Goal: Task Accomplishment & Management: Use online tool/utility

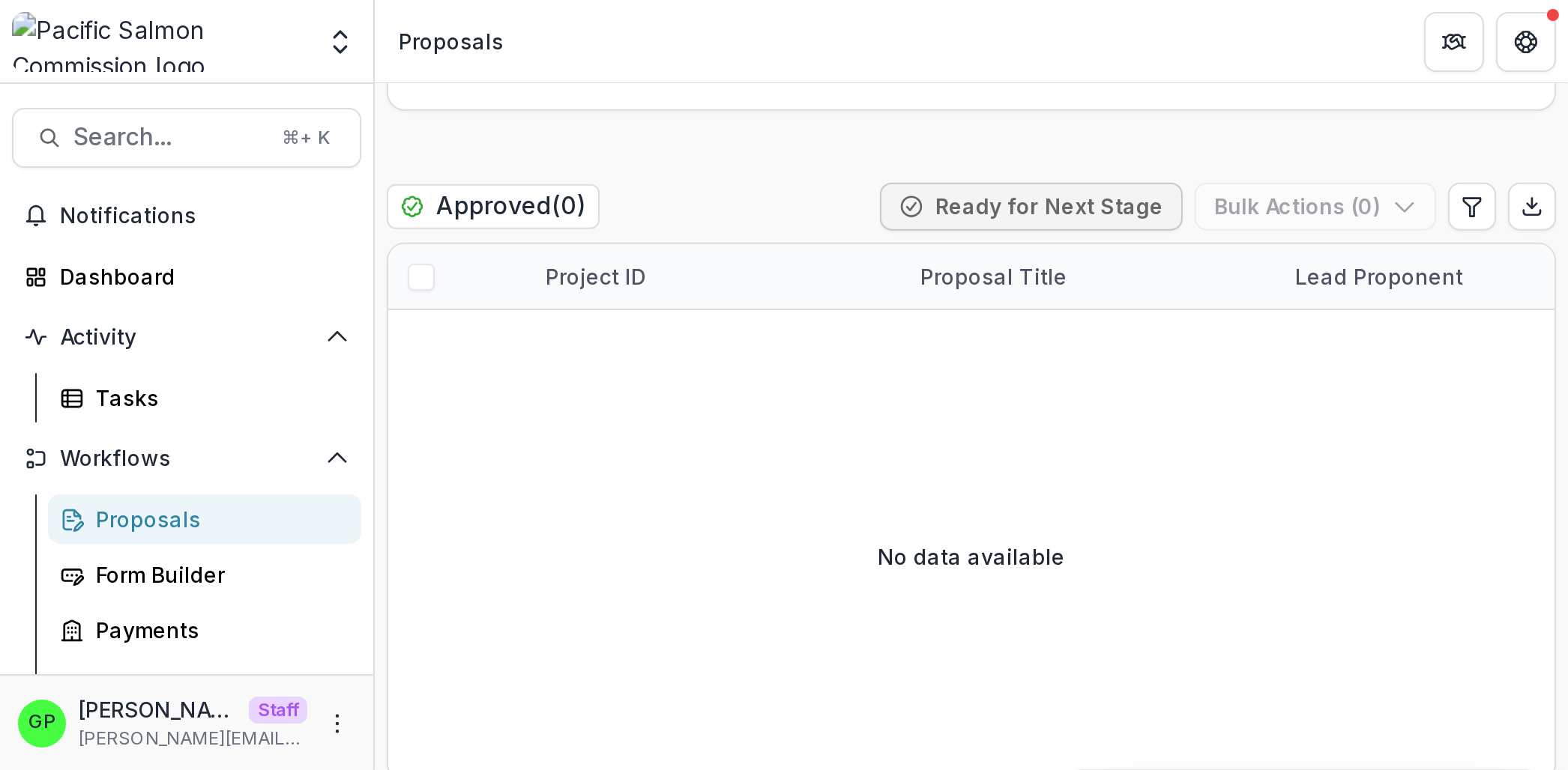
scroll to position [214, 0]
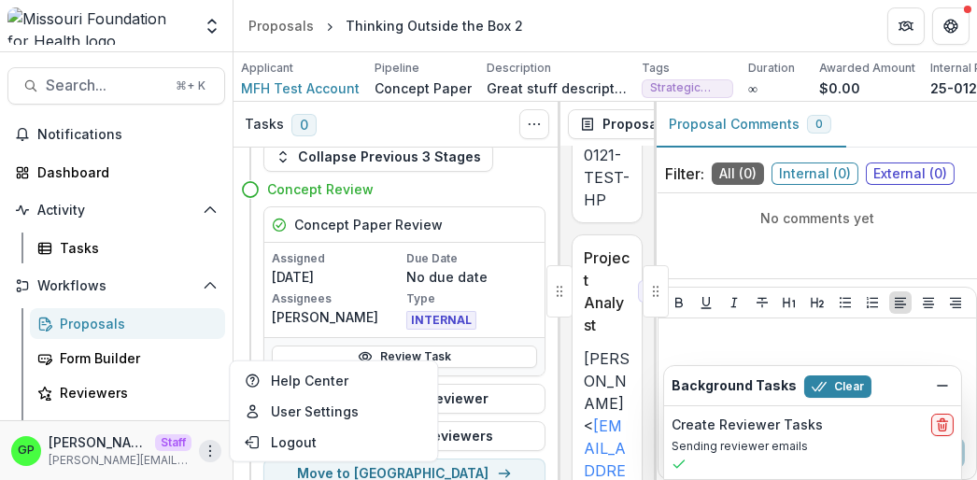
scroll to position [1208, 0]
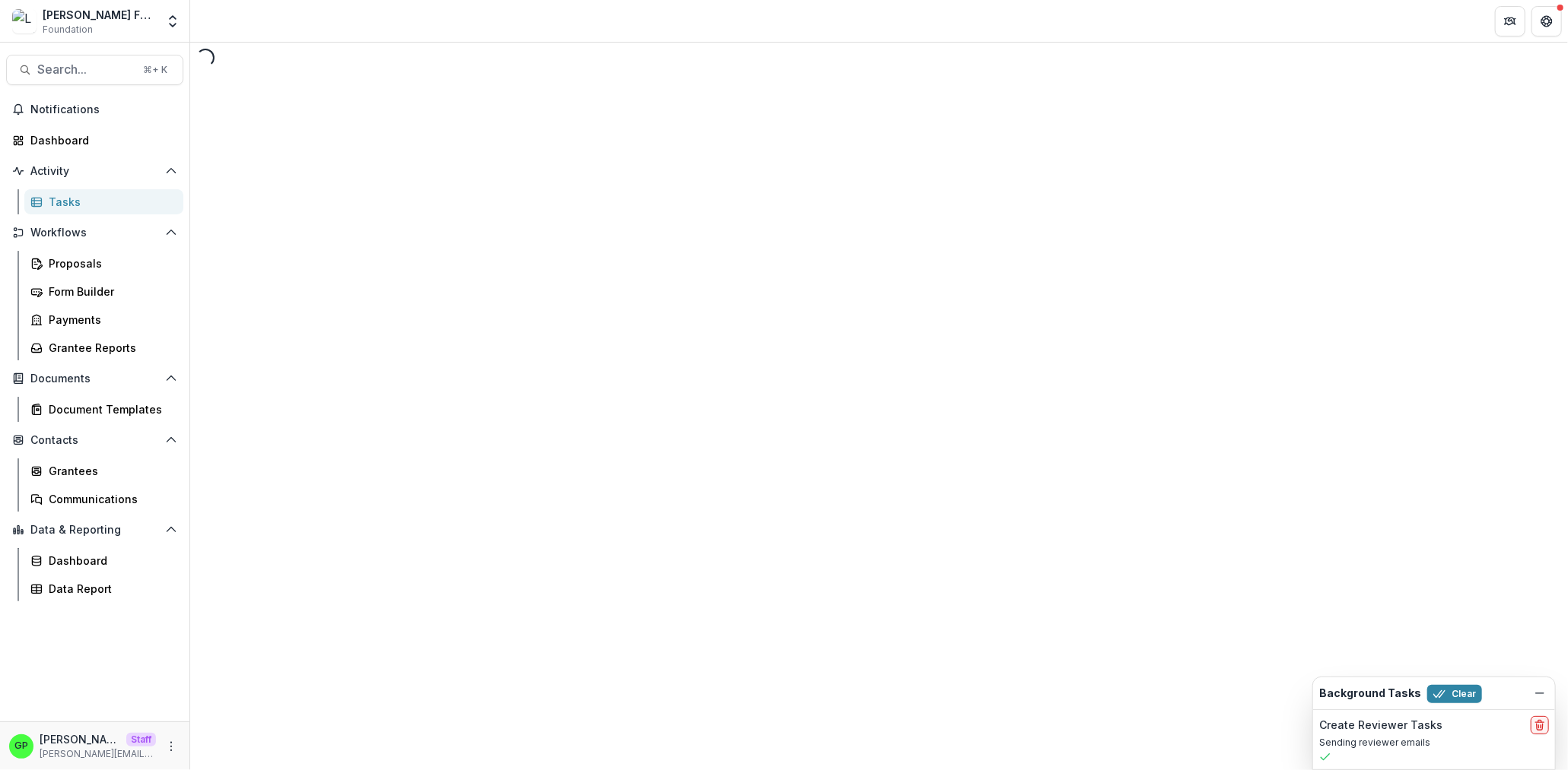
select select "********"
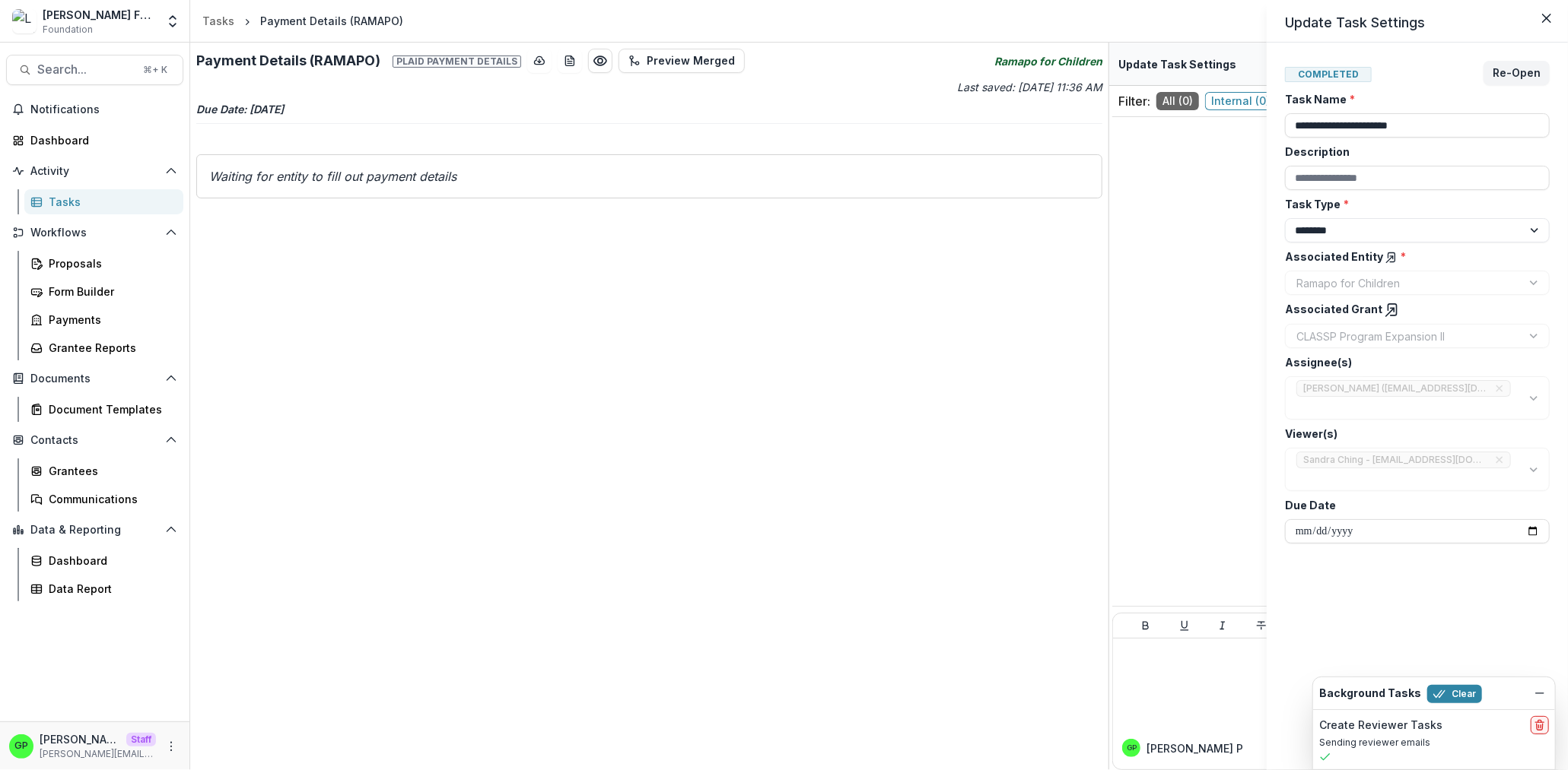
click at [568, 238] on div "**********" at bounding box center [784, 385] width 1568 height 770
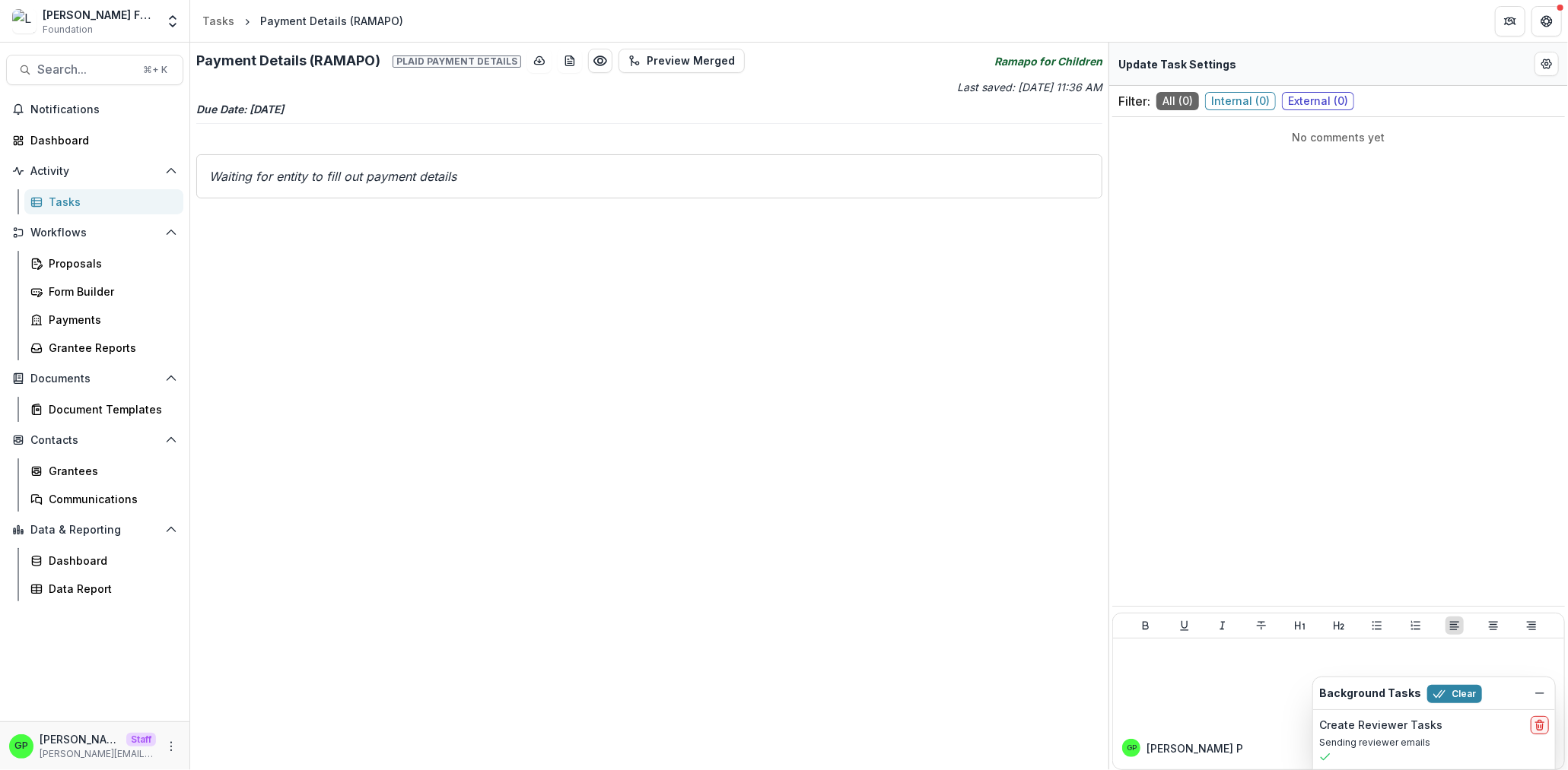
click at [347, 173] on icon "Waiting for entity to fill out payment details" at bounding box center [333, 176] width 247 height 15
click at [444, 183] on icon "Waiting for entity to fill out payment details" at bounding box center [333, 176] width 247 height 15
click at [445, 185] on div "Waiting for entity to fill out payment details" at bounding box center [649, 177] width 906 height 44
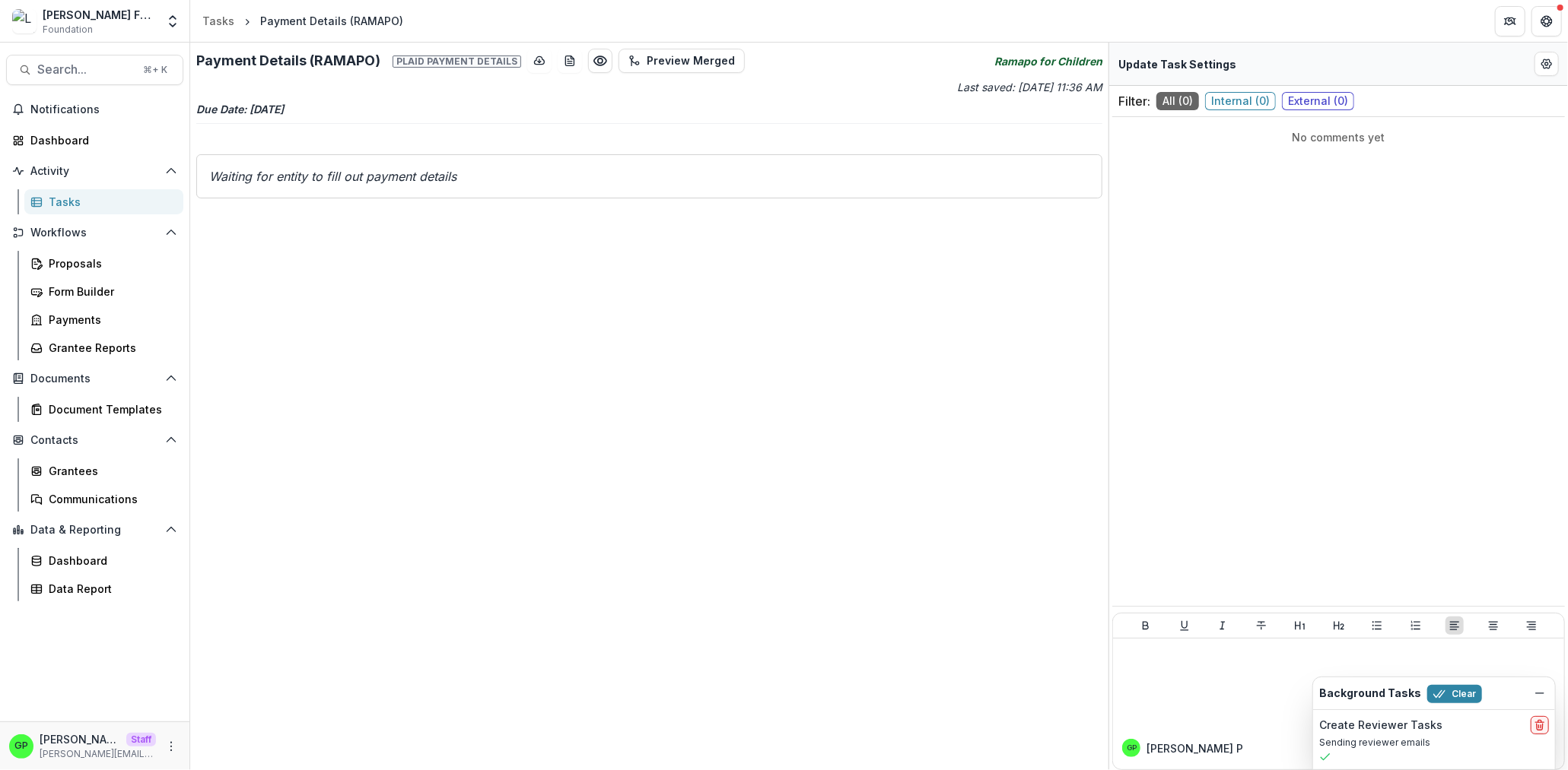
click at [445, 185] on div "Waiting for entity to fill out payment details" at bounding box center [649, 177] width 906 height 44
click at [442, 186] on div "Waiting for entity to fill out payment details" at bounding box center [649, 177] width 906 height 44
click at [432, 63] on span "Plaid payment details" at bounding box center [457, 61] width 129 height 12
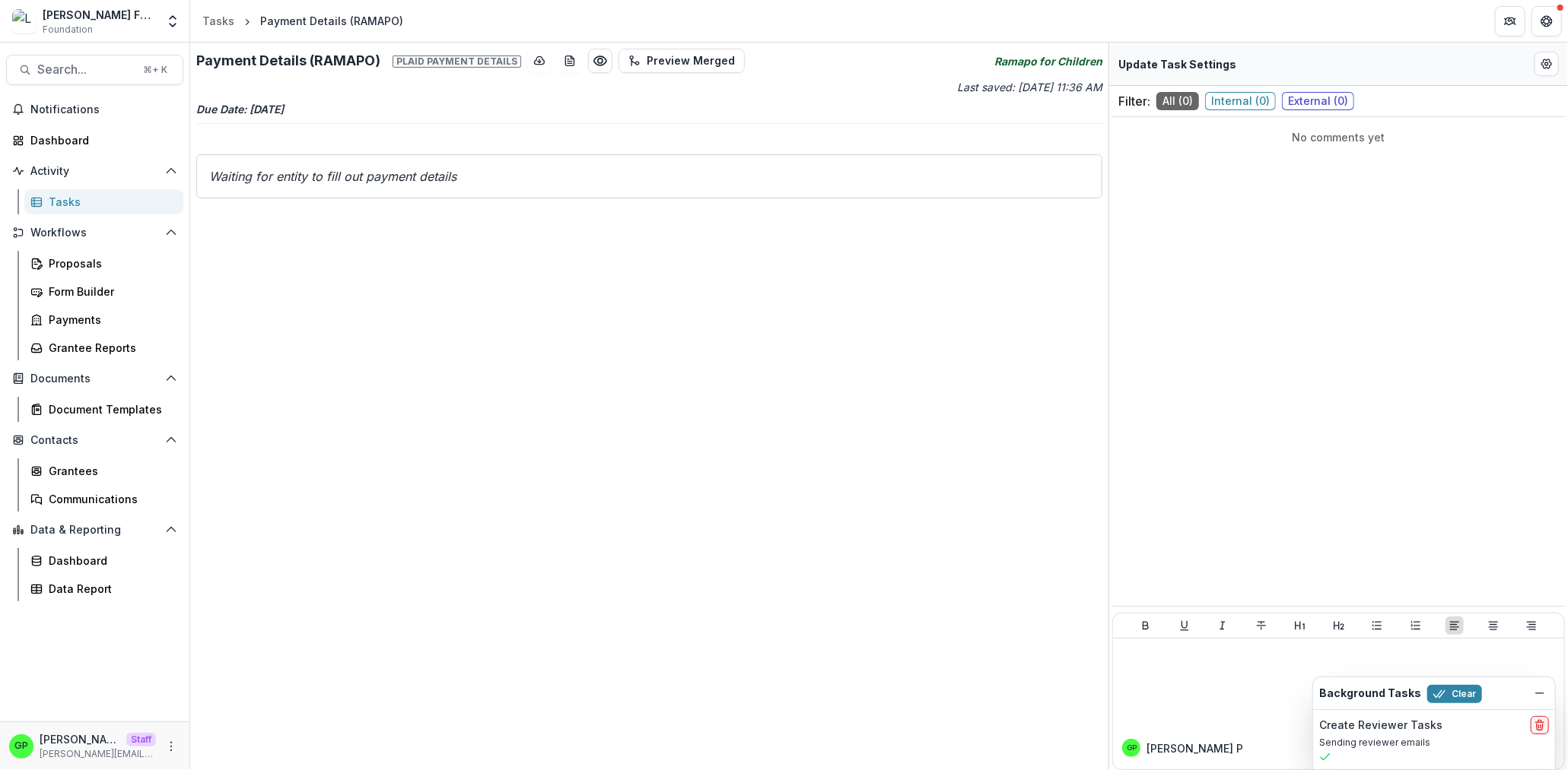
click at [470, 71] on div "Payment Details (RAMAPO) Plaid payment details Preview Merged" at bounding box center [471, 61] width 549 height 24
click at [470, 68] on span "Plaid payment details" at bounding box center [457, 61] width 129 height 12
click at [190, 28] on div "Lavelle Fund for the Blind Foundation Aggregate Analysis Foundations Ruthwick F…" at bounding box center [95, 20] width 191 height 42
click at [179, 21] on icon "Open entity switcher" at bounding box center [173, 21] width 15 height 15
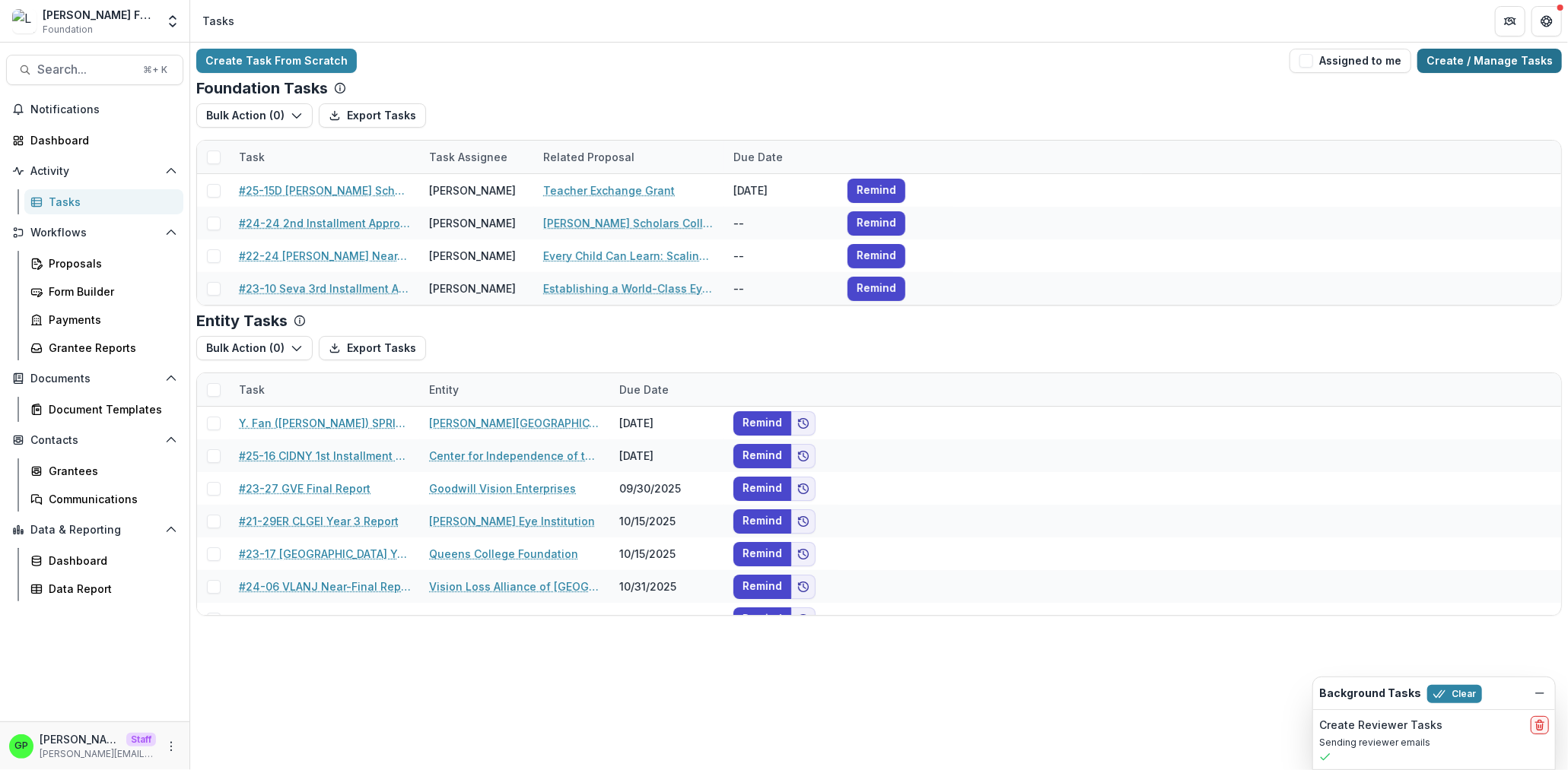
click at [1469, 72] on link "Create / Manage Tasks" at bounding box center [1490, 61] width 145 height 24
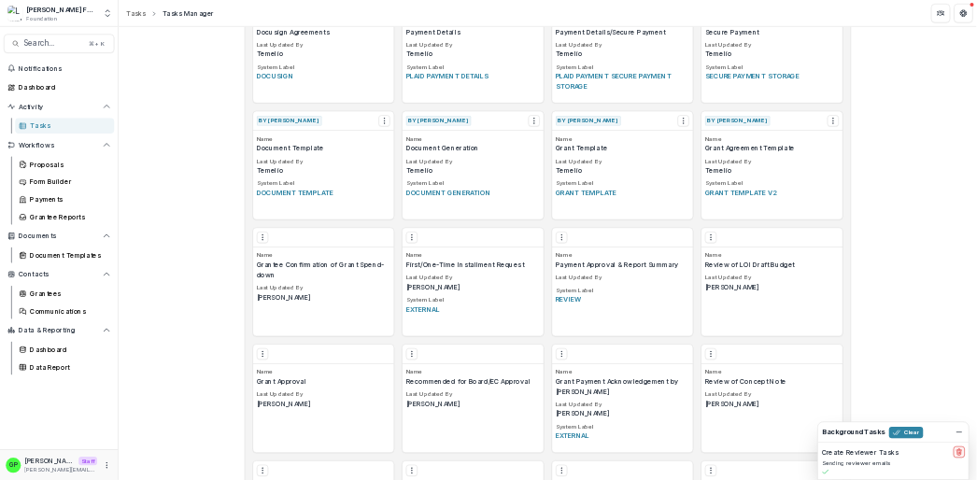
scroll to position [773, 0]
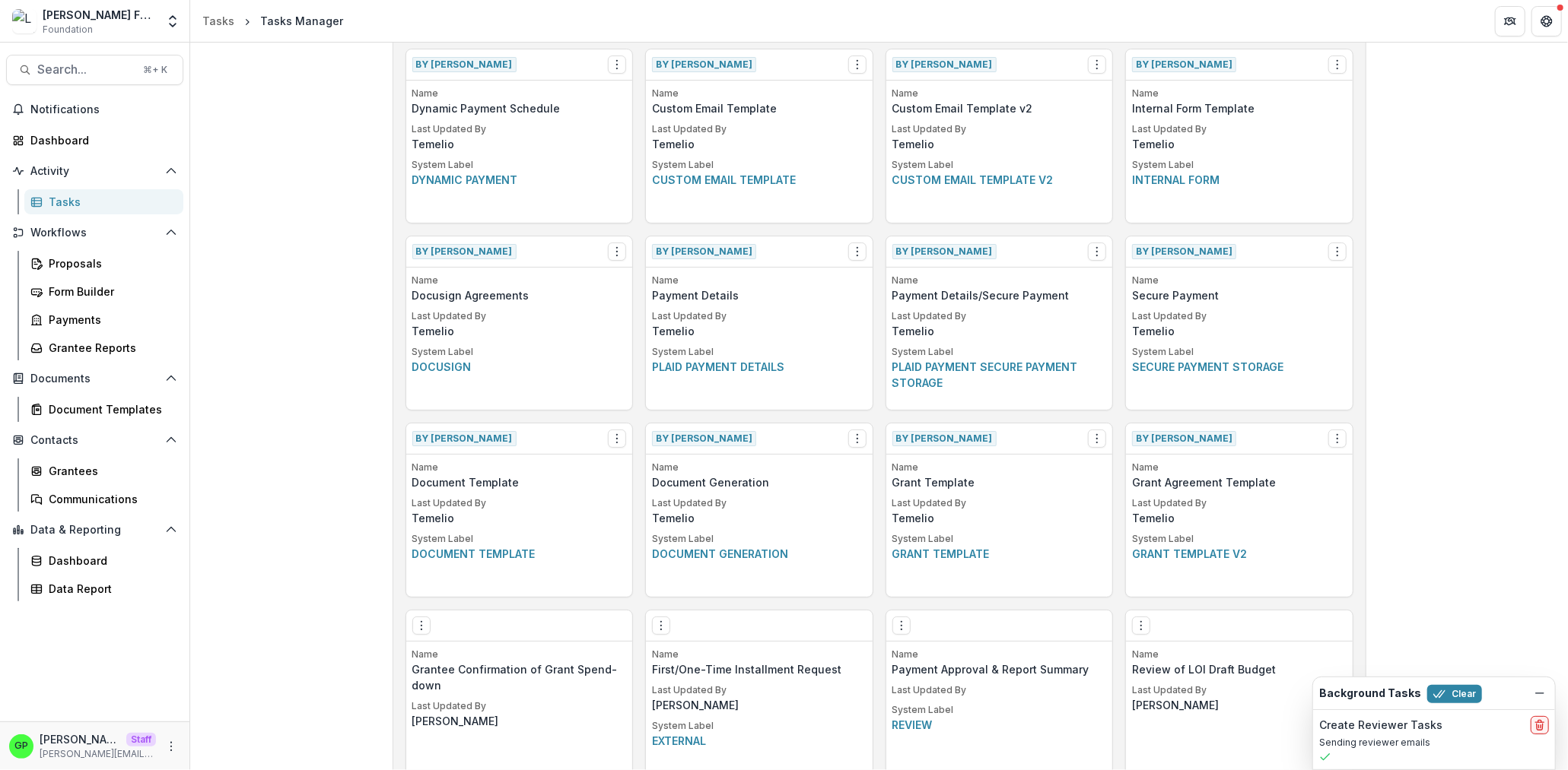
click at [772, 327] on p "Temelio" at bounding box center [759, 331] width 214 height 16
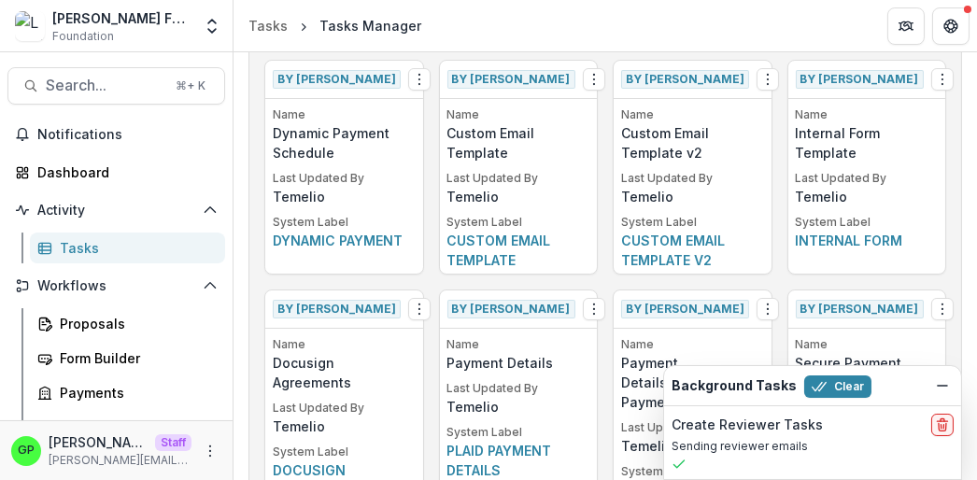
scroll to position [772, 0]
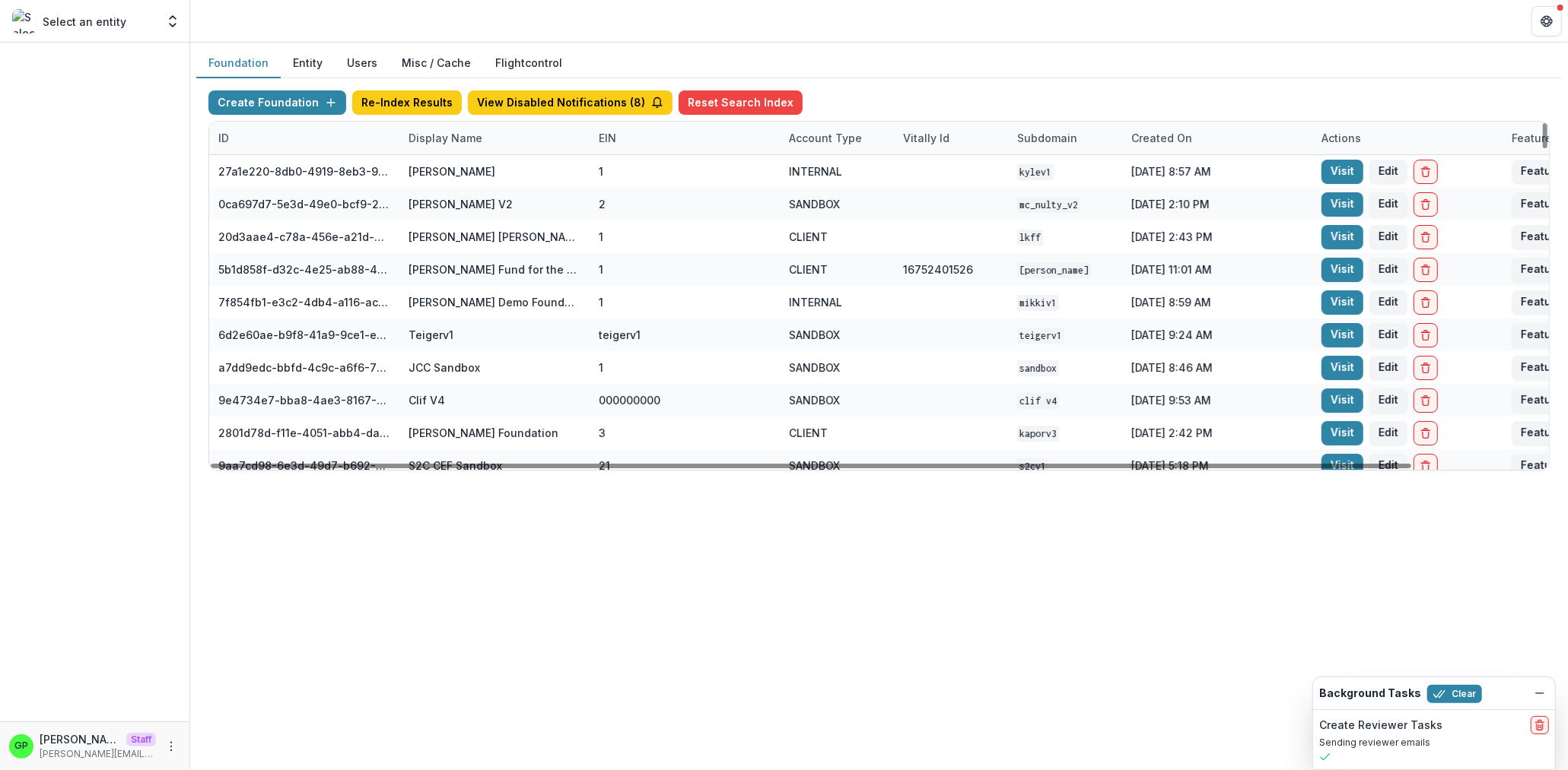
click at [453, 146] on div "Display Name" at bounding box center [494, 138] width 191 height 33
click at [434, 168] on input at bounding box center [493, 172] width 182 height 24
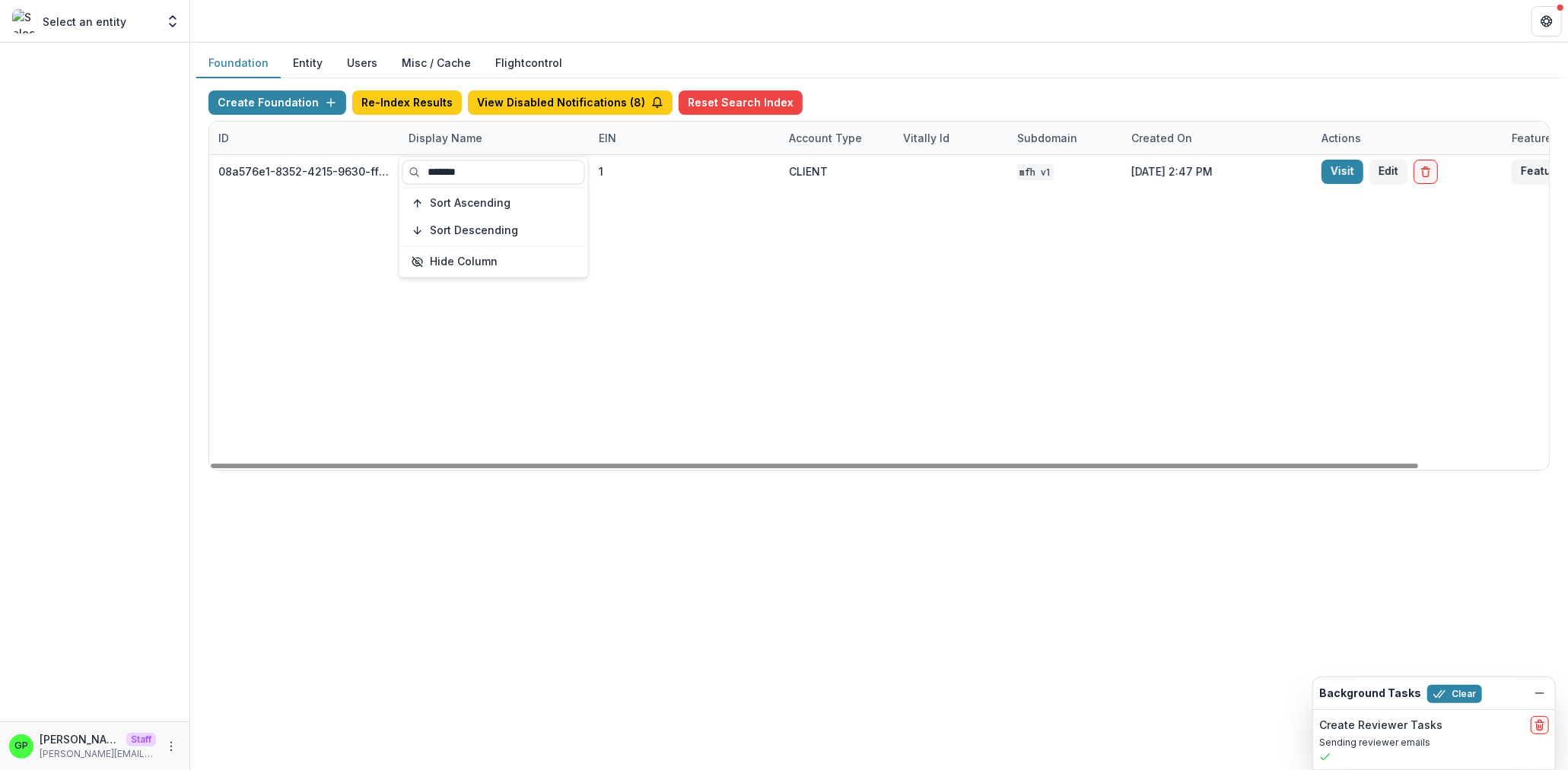
type input "*******"
drag, startPoint x: 1118, startPoint y: 283, endPoint x: 1163, endPoint y: 237, distance: 64.4
click at [1116, 279] on div "08a576e1-8352-4215-9630-ff0d35d85970 Missouri Foundation for Health 1 CLIENT MF…" at bounding box center [951, 313] width 1483 height 315
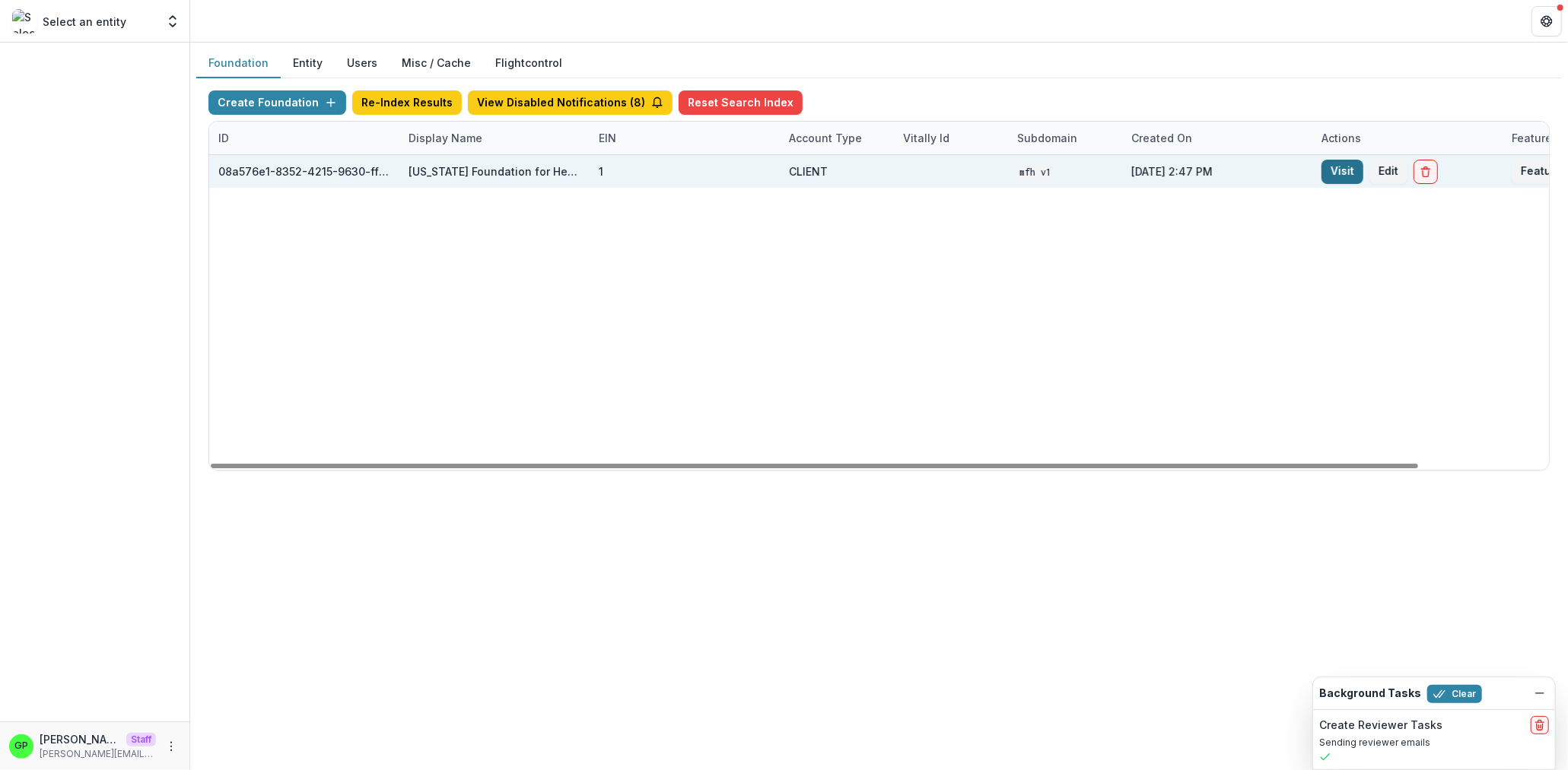
click at [1328, 179] on link "Visit" at bounding box center [1342, 172] width 42 height 24
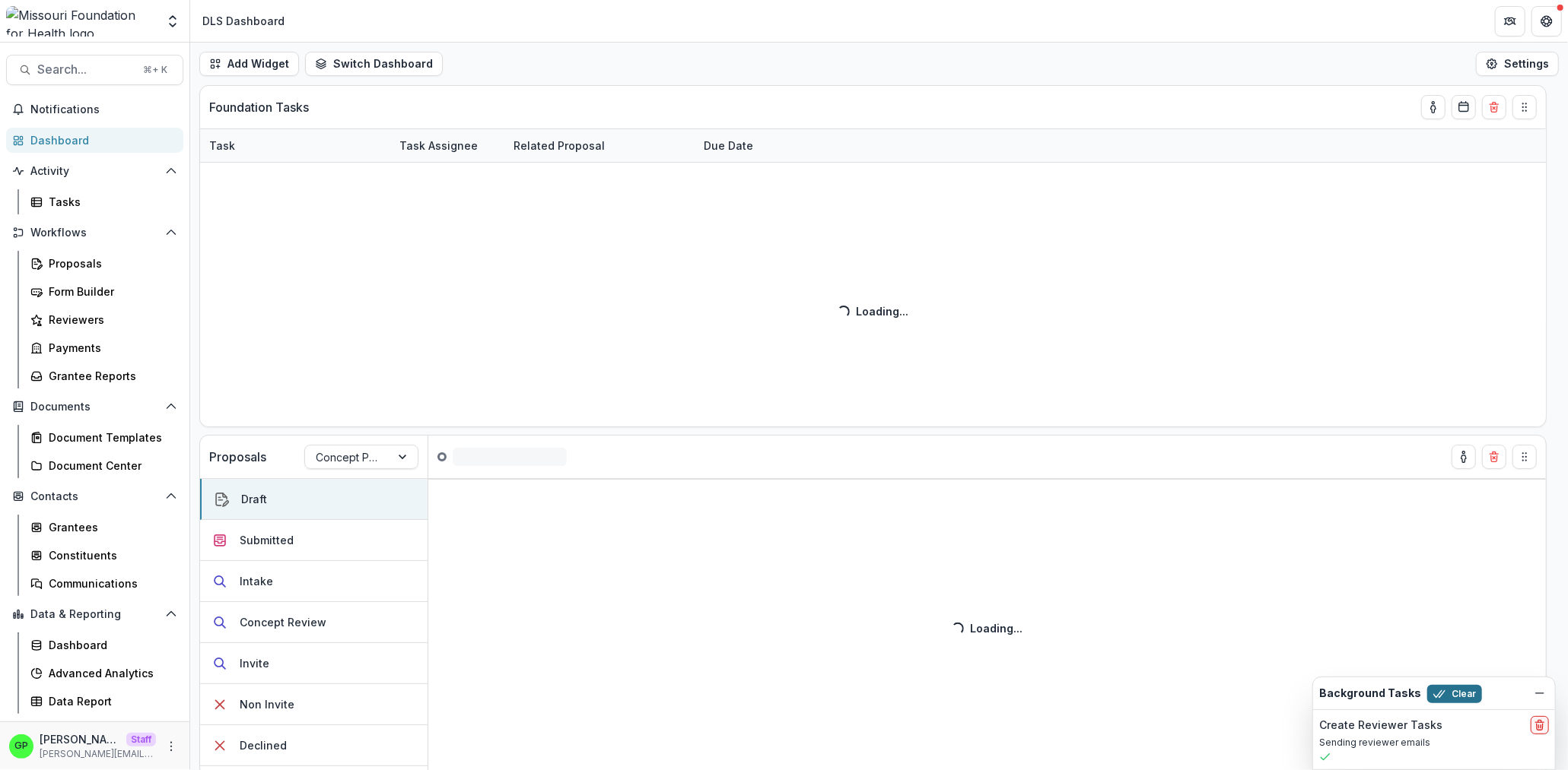
click at [1433, 687] on button "Clear" at bounding box center [1454, 694] width 55 height 18
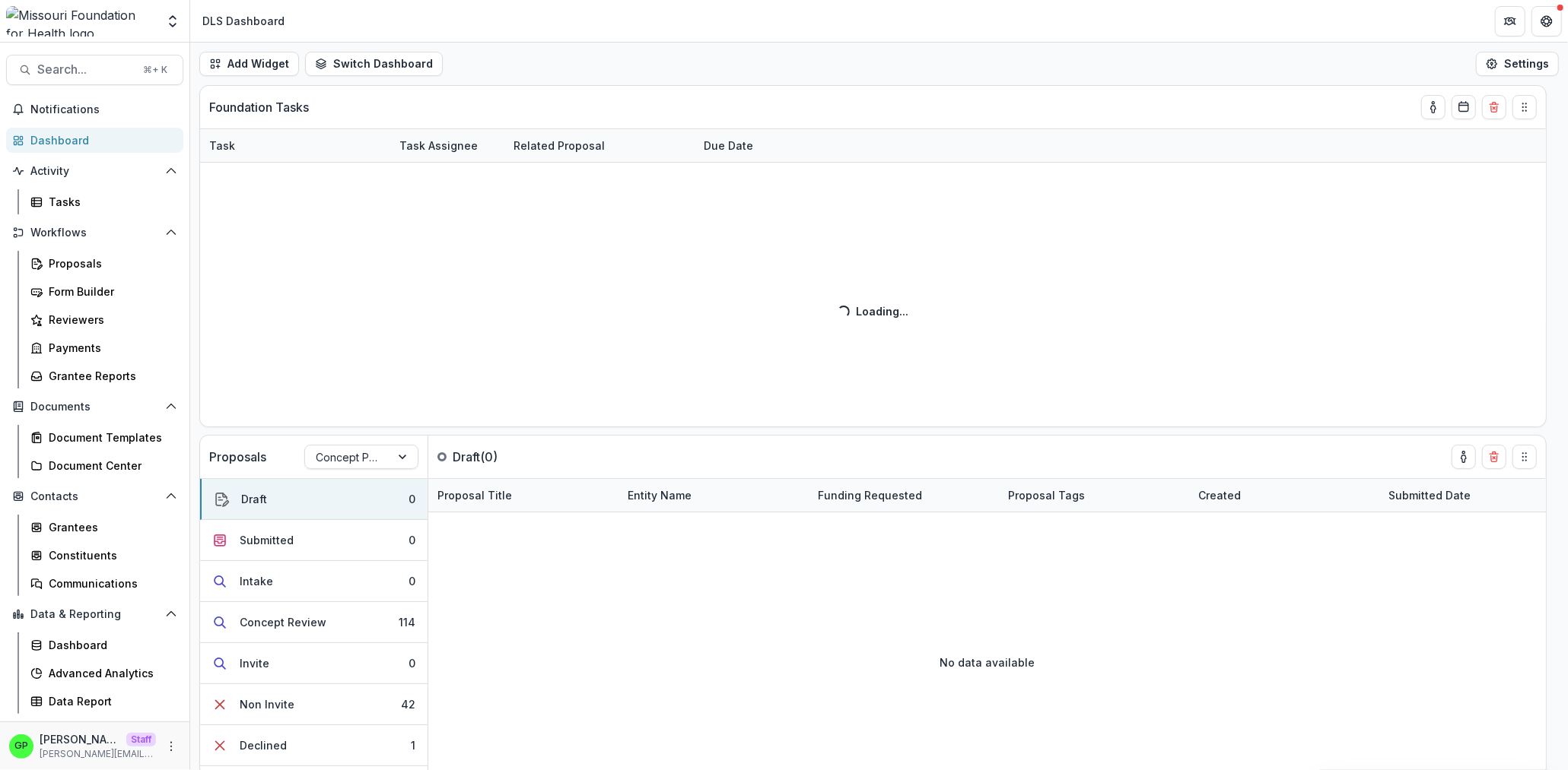
click at [37, 189] on div "Activity Tasks" at bounding box center [94, 186] width 190 height 55
click at [37, 191] on link "Tasks" at bounding box center [103, 202] width 159 height 25
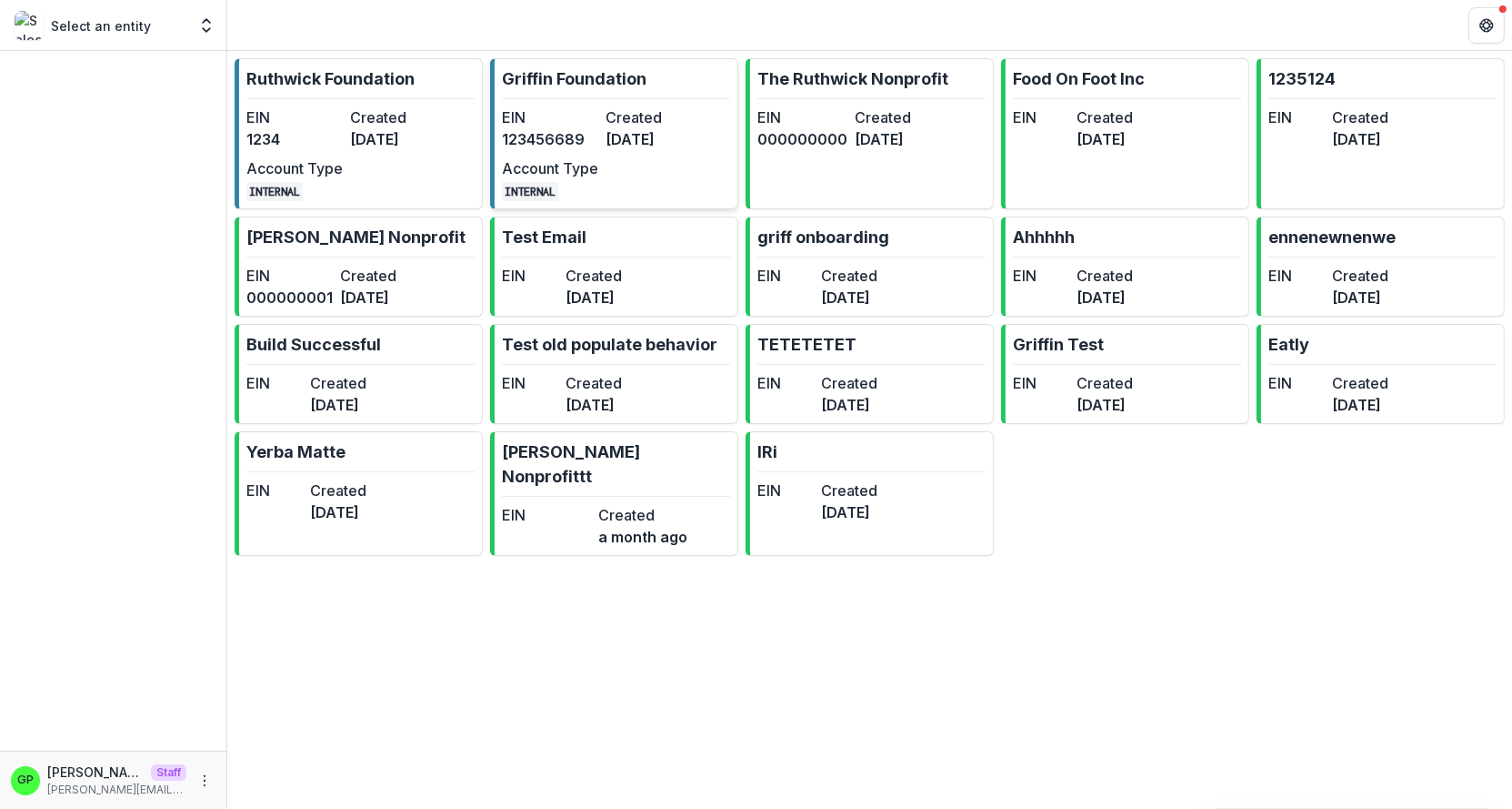
click at [708, 104] on link "[PERSON_NAME] Foundation EIN [US_EMPLOYER_IDENTIFICATION_NUMBER] Created [DATE]…" at bounding box center [614, 133] width 248 height 151
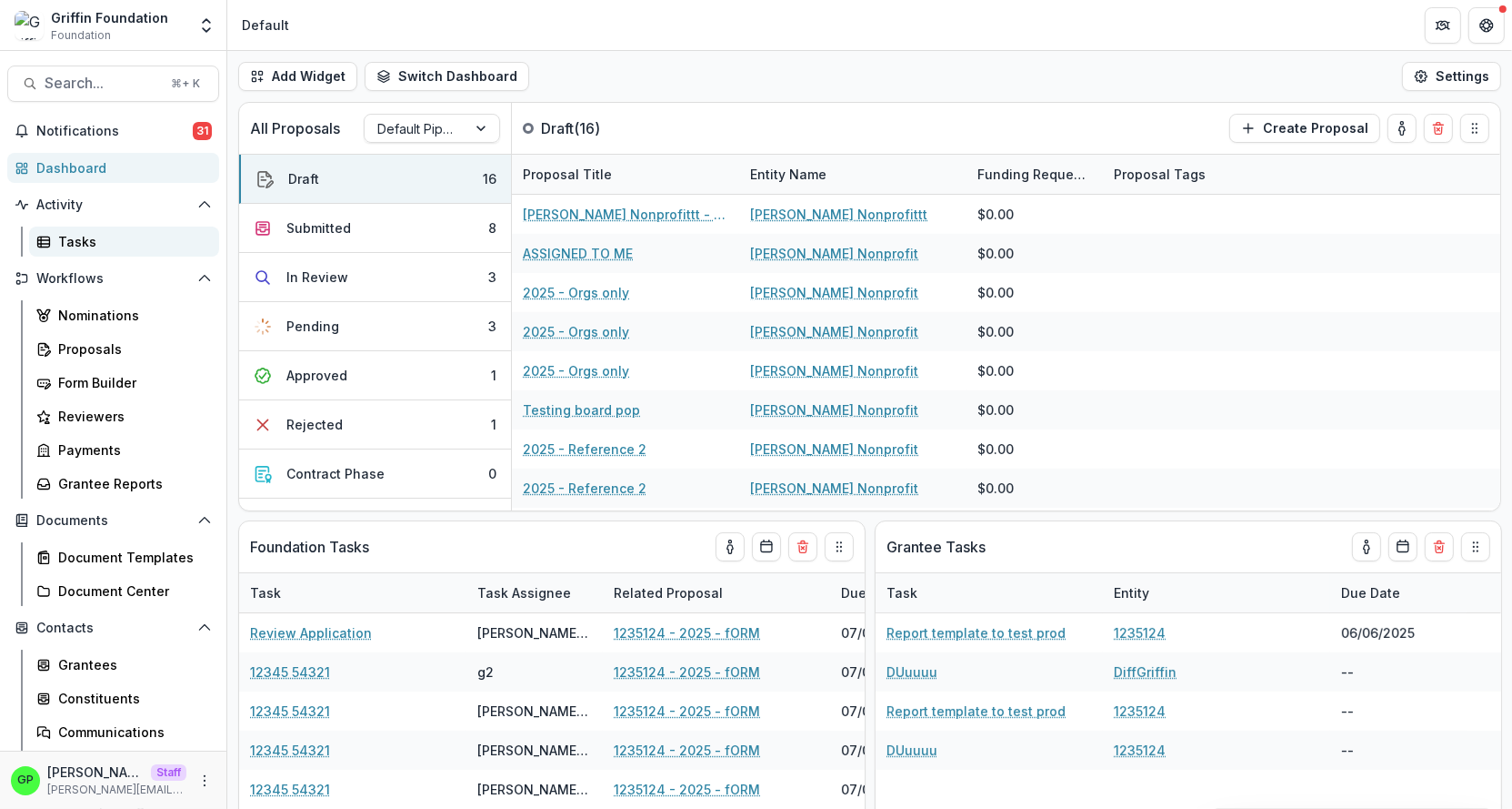
click at [137, 241] on div "Tasks" at bounding box center [131, 241] width 146 height 19
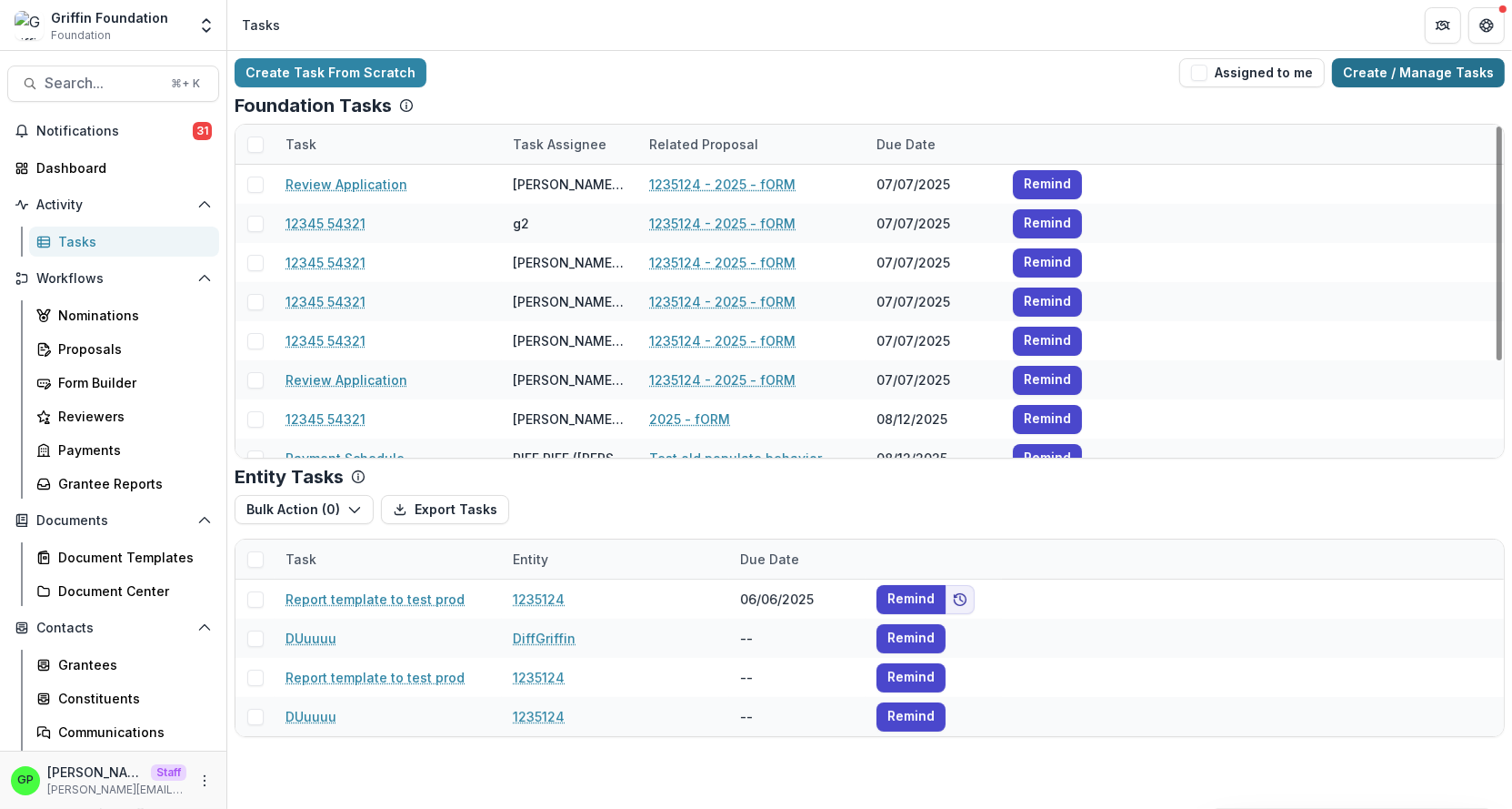
click at [1415, 60] on link "Create / Manage Tasks" at bounding box center [1419, 73] width 173 height 29
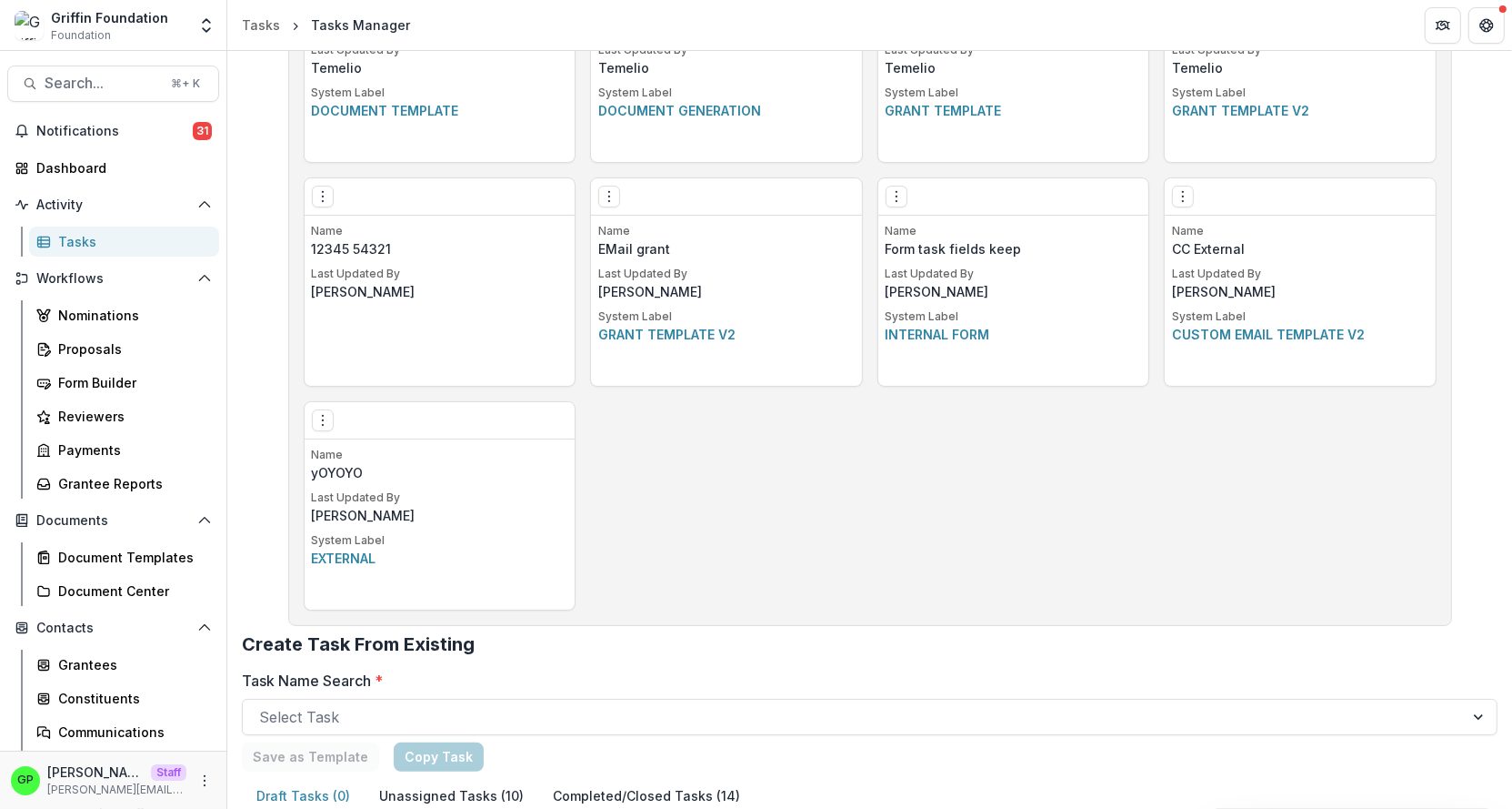
scroll to position [1164, 0]
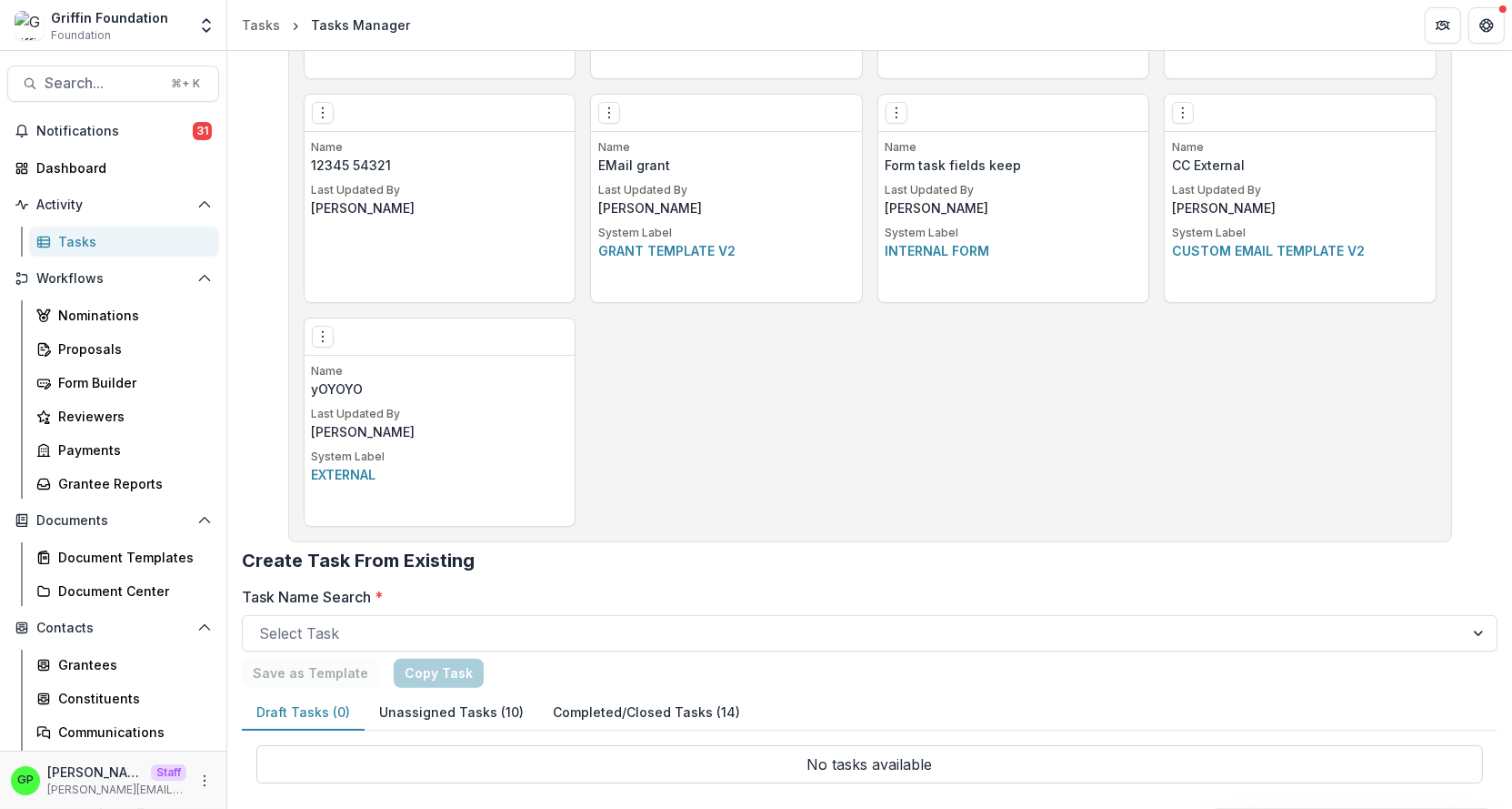
click at [477, 701] on button "Unassigned Tasks (10)" at bounding box center [451, 713] width 173 height 35
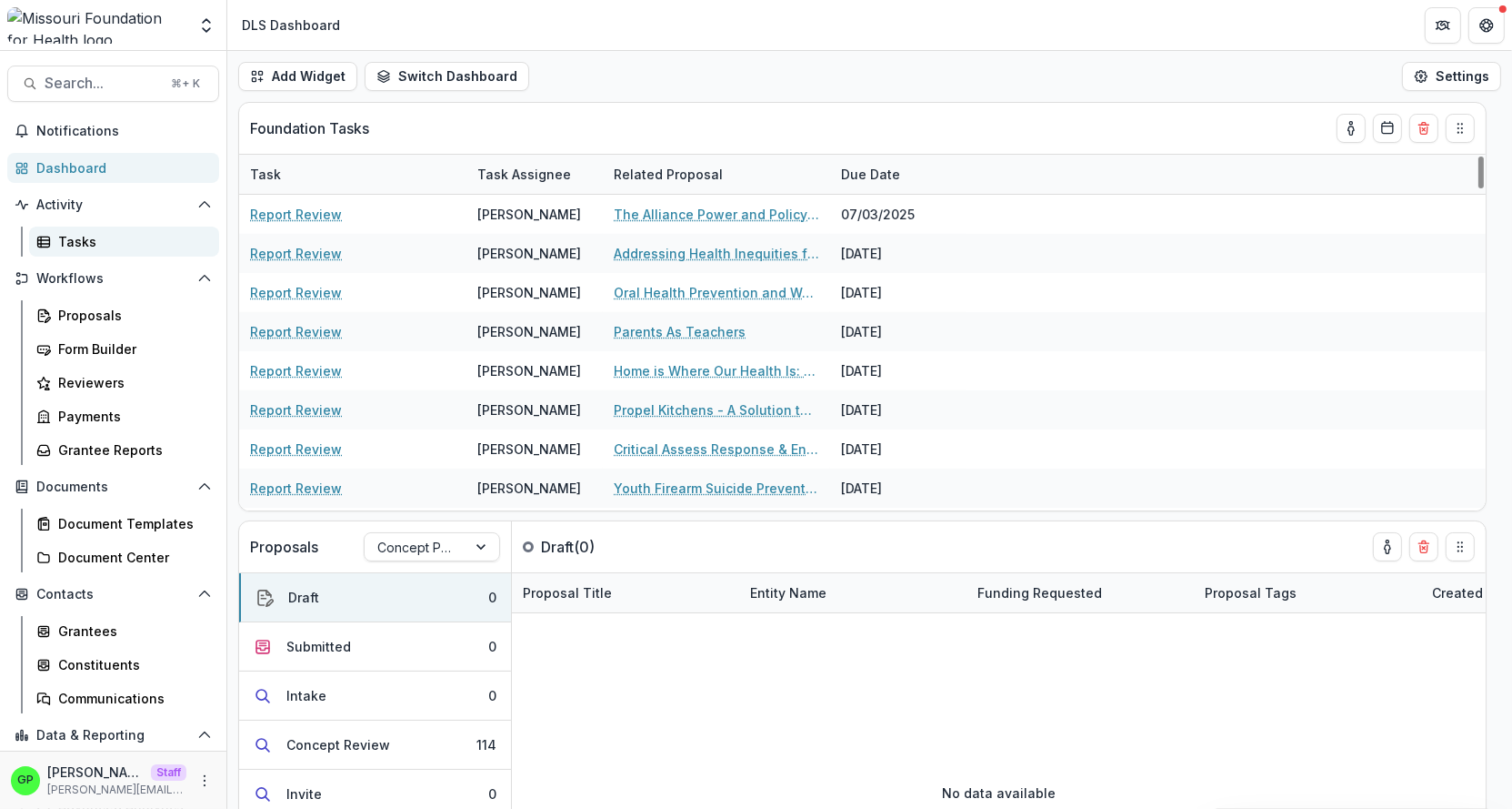
click at [144, 242] on div "Tasks" at bounding box center [131, 241] width 146 height 19
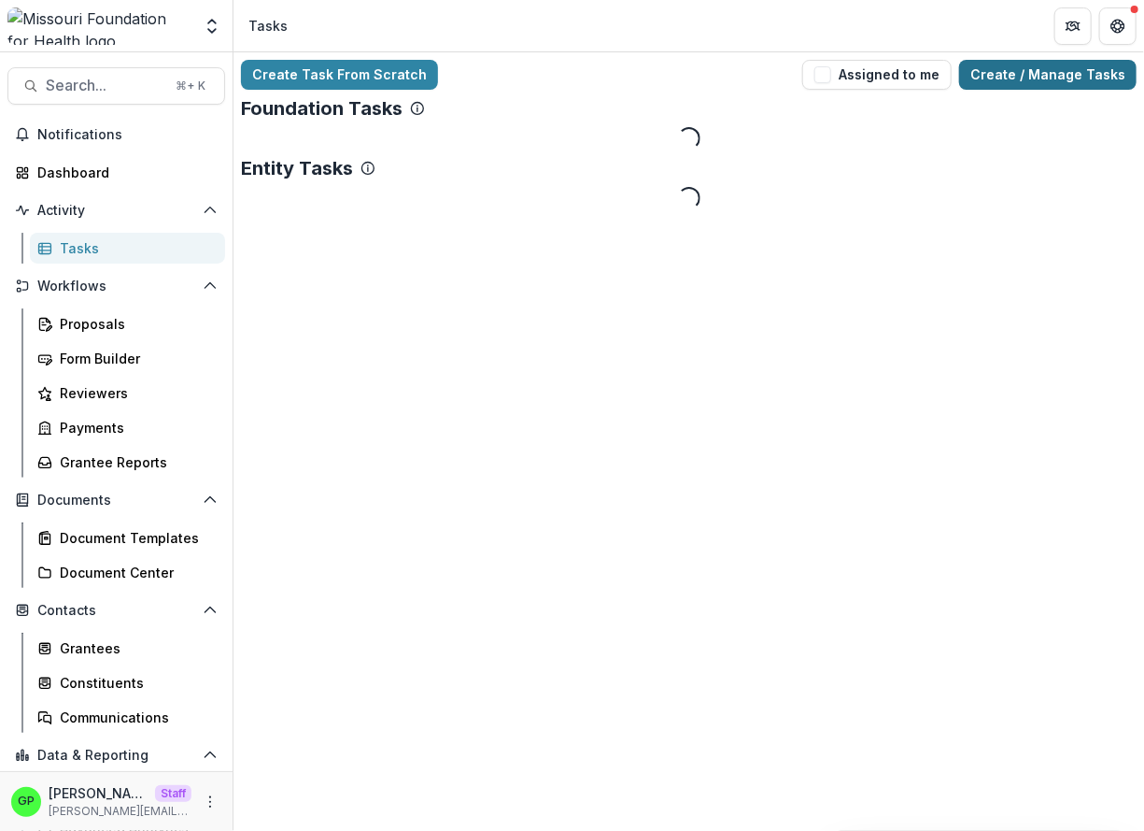
click at [1035, 78] on link "Create / Manage Tasks" at bounding box center [1048, 75] width 178 height 30
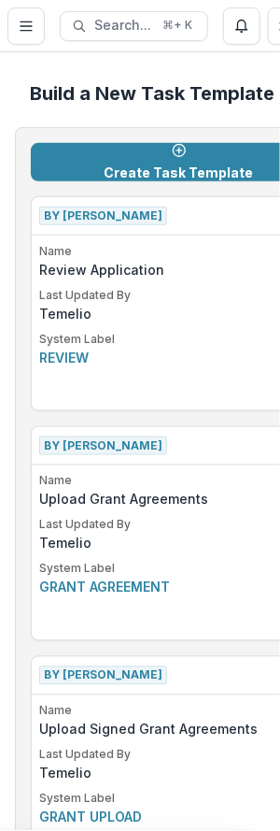
drag, startPoint x: 276, startPoint y: 320, endPoint x: 221, endPoint y: 324, distance: 54.4
click at [221, 324] on div "Name Review Application Last Updated By Temelio System Label Review" at bounding box center [179, 326] width 294 height 167
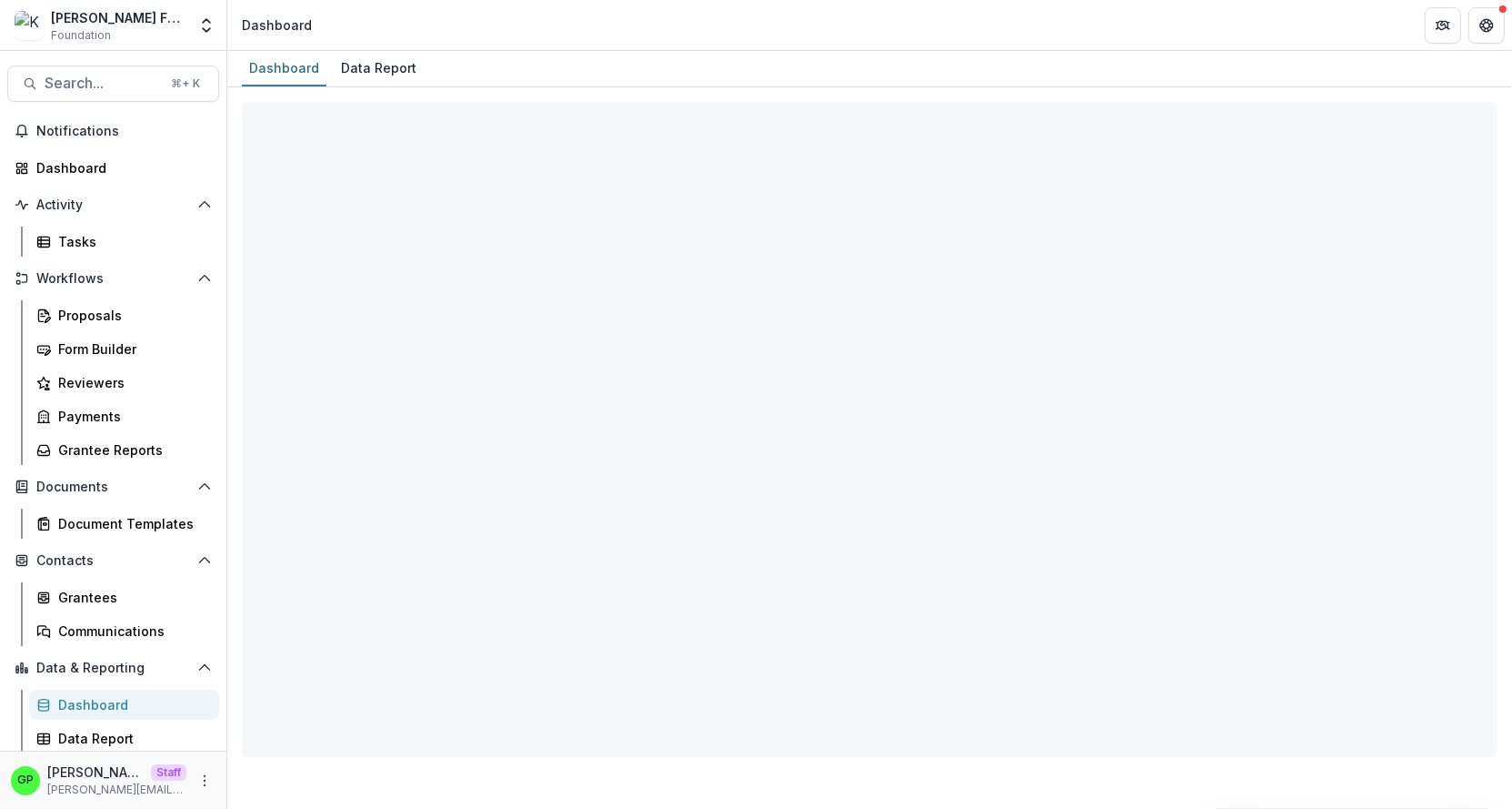
select select "**********"
